Goal: Navigation & Orientation: Find specific page/section

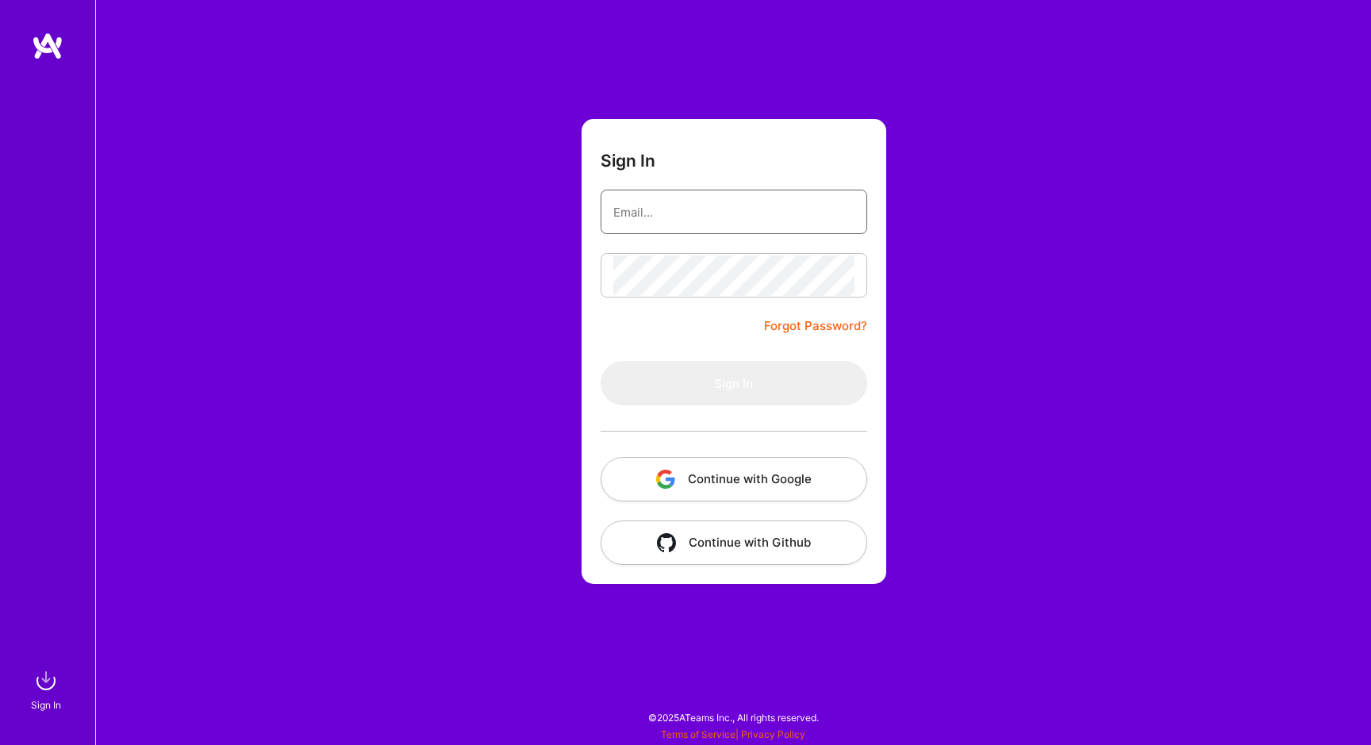
click at [685, 227] on input "email" at bounding box center [733, 212] width 241 height 40
click at [712, 551] on button "Continue with Github" at bounding box center [734, 542] width 267 height 44
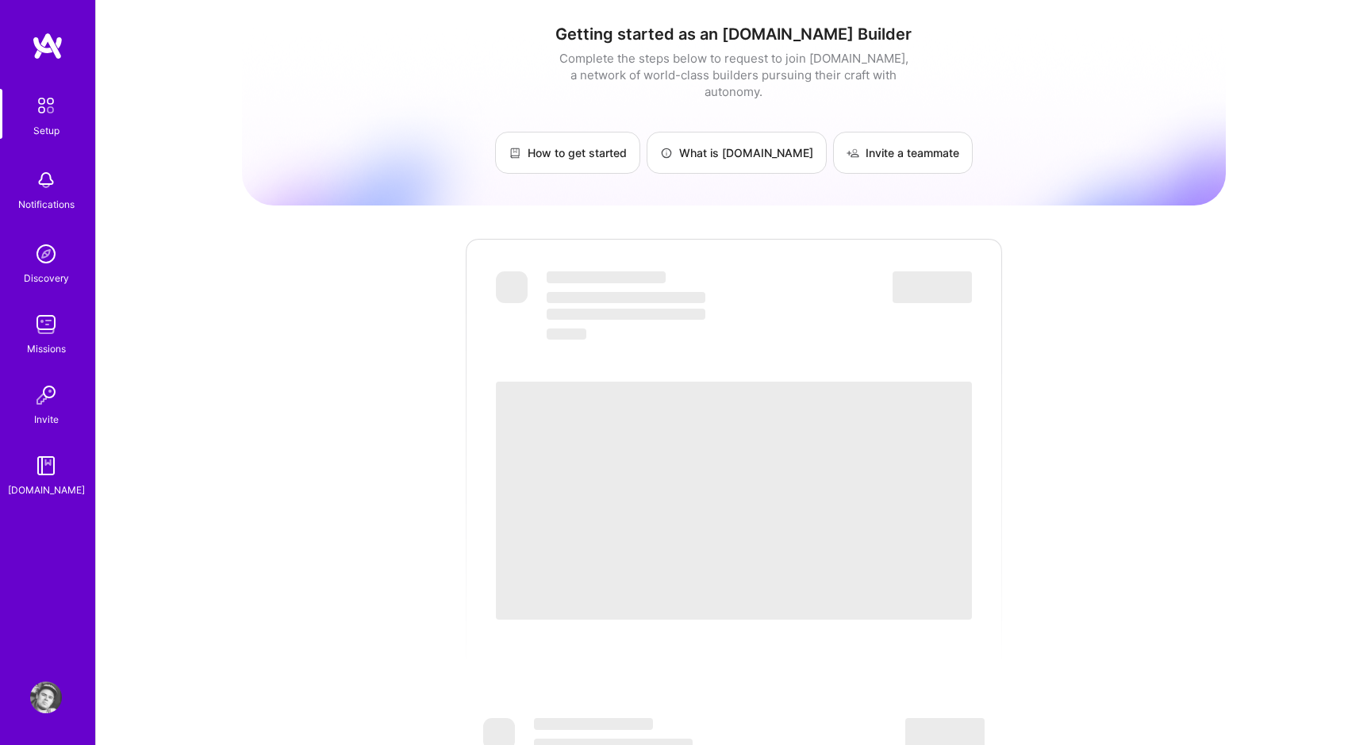
click at [1084, 109] on div "Getting started as an [DOMAIN_NAME] Builder Complete the steps below to request…" at bounding box center [734, 99] width 984 height 149
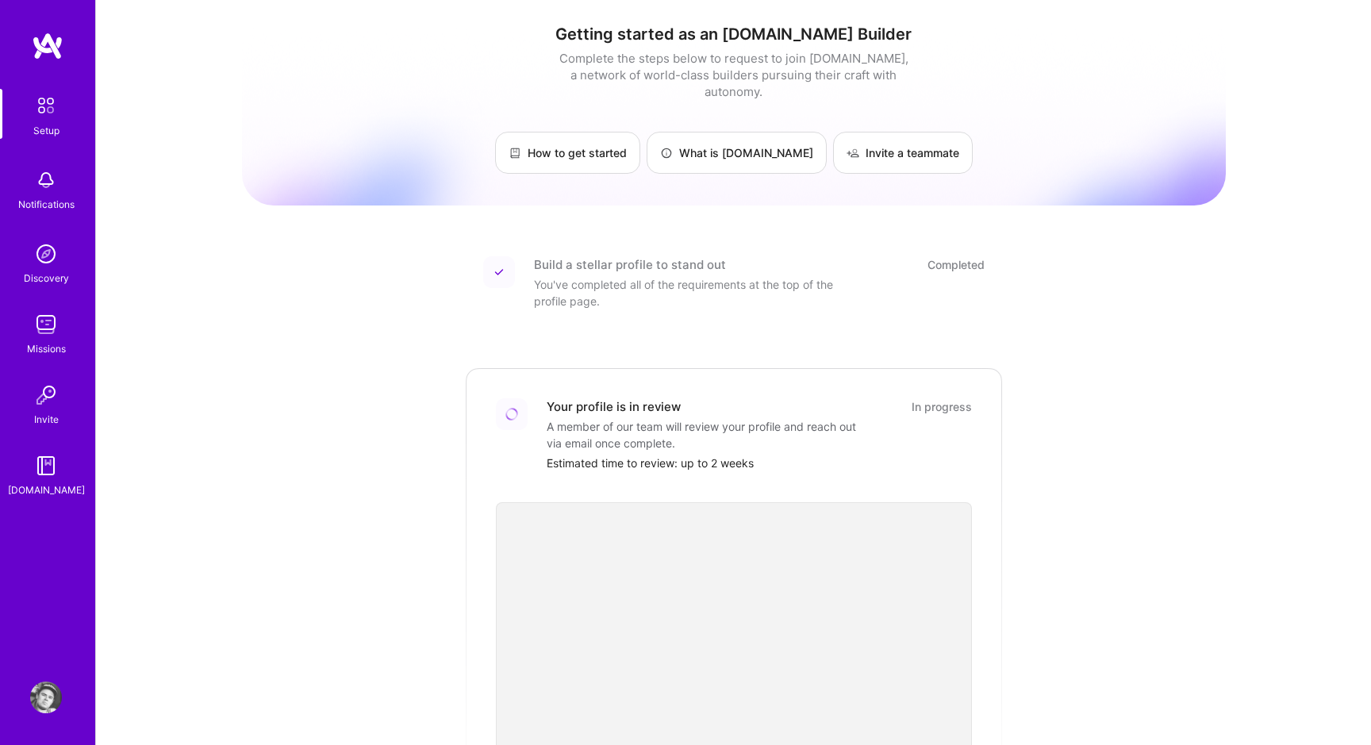
click at [48, 692] on img at bounding box center [46, 697] width 32 height 32
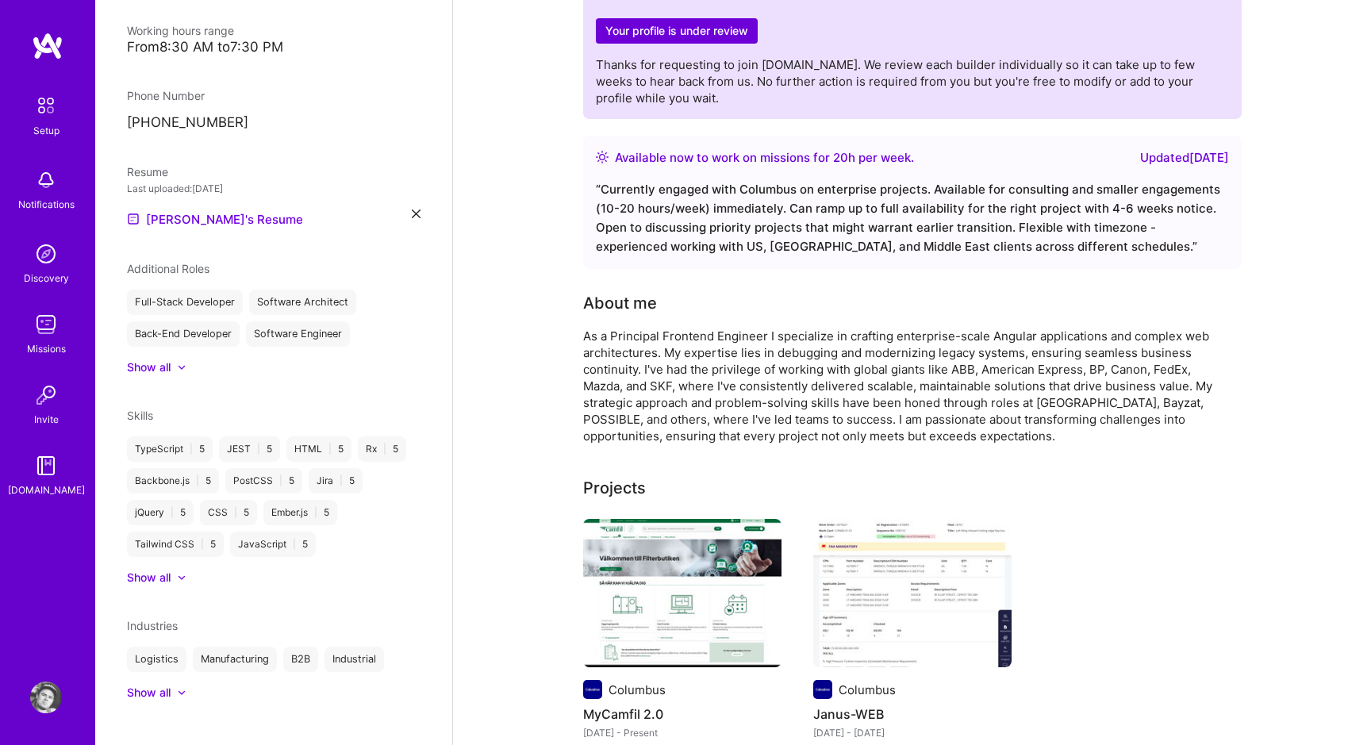
scroll to position [96, 0]
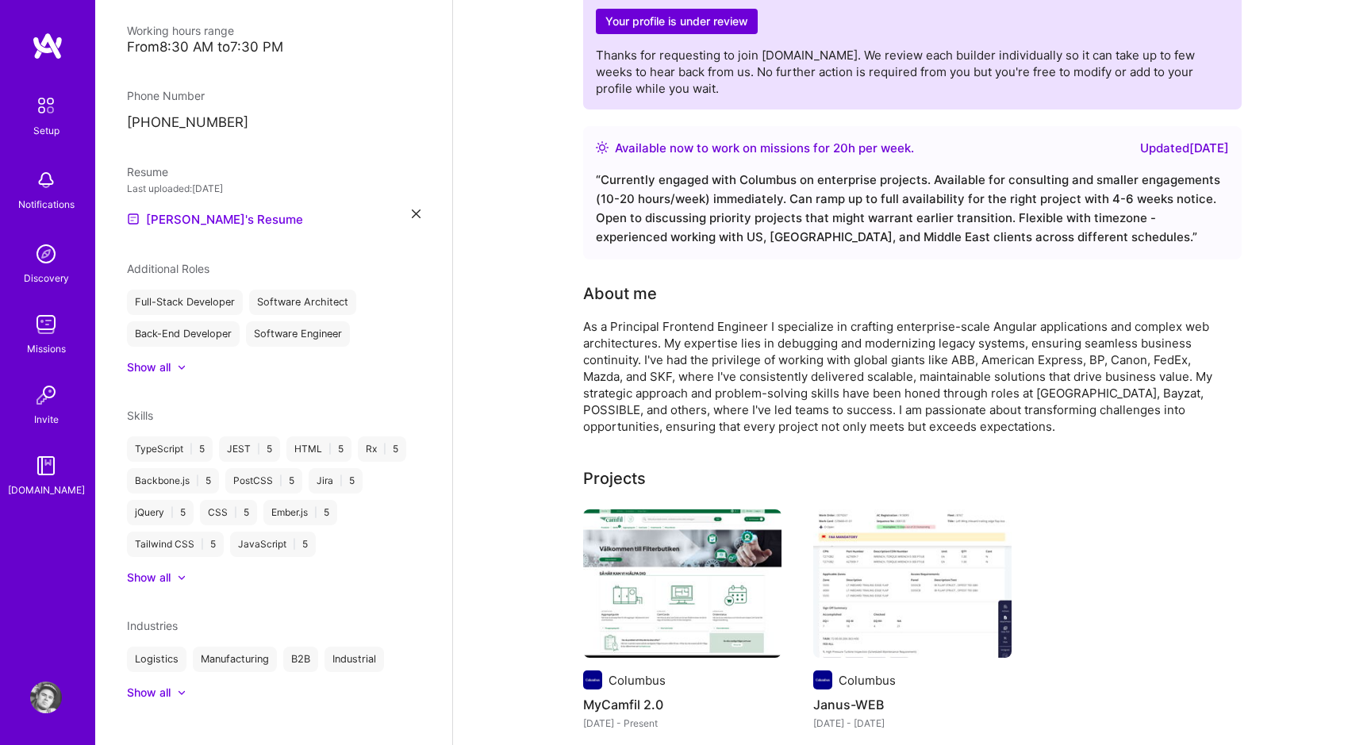
click at [45, 180] on img at bounding box center [46, 180] width 32 height 32
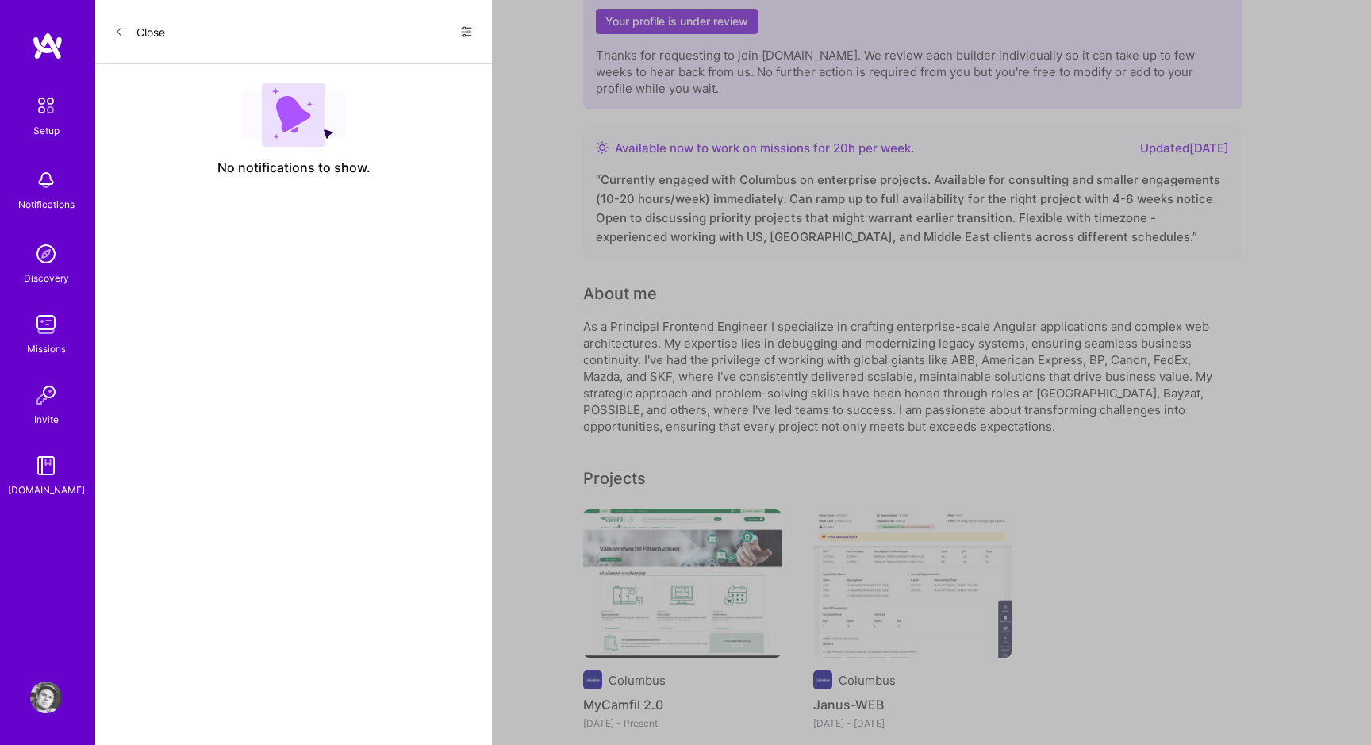
click at [45, 180] on div "Setup Notifications Discovery Missions Invite [DOMAIN_NAME]" at bounding box center [47, 293] width 95 height 409
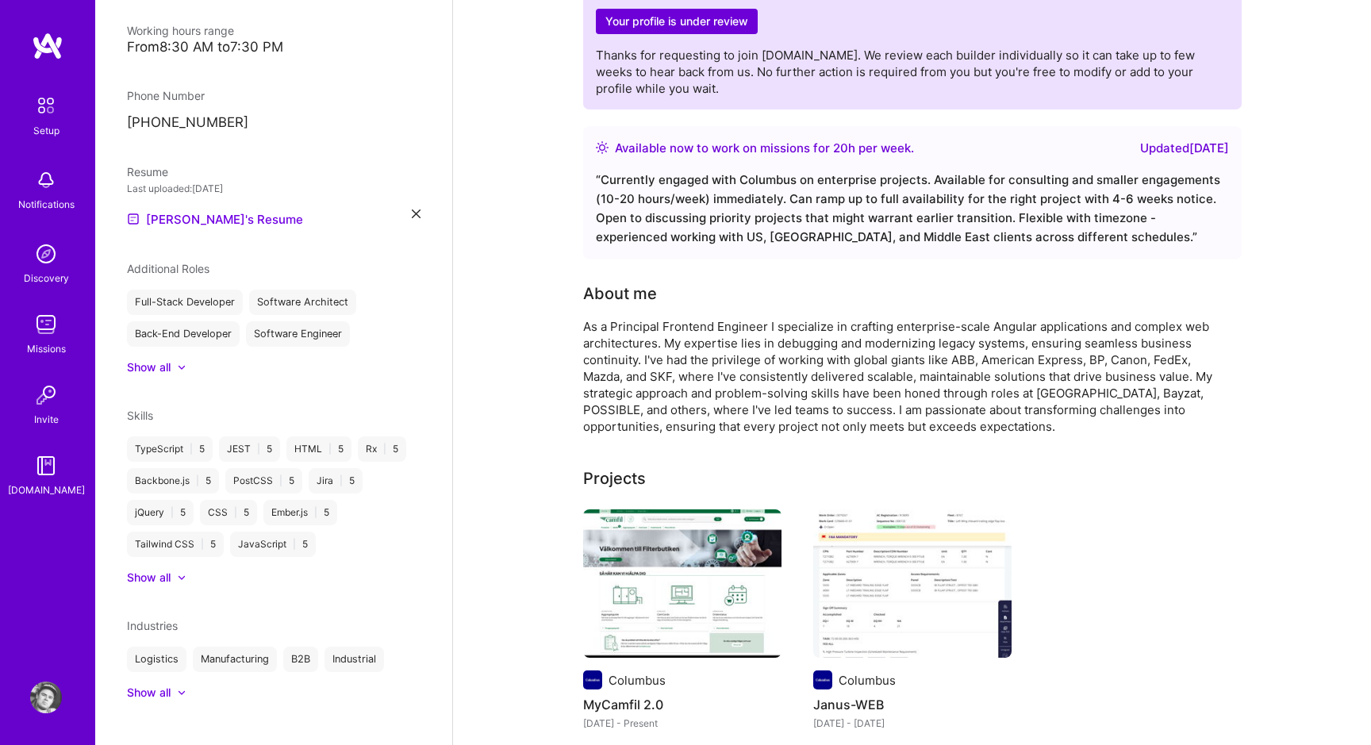
click at [45, 259] on img at bounding box center [46, 254] width 32 height 32
